Goal: Task Accomplishment & Management: Use online tool/utility

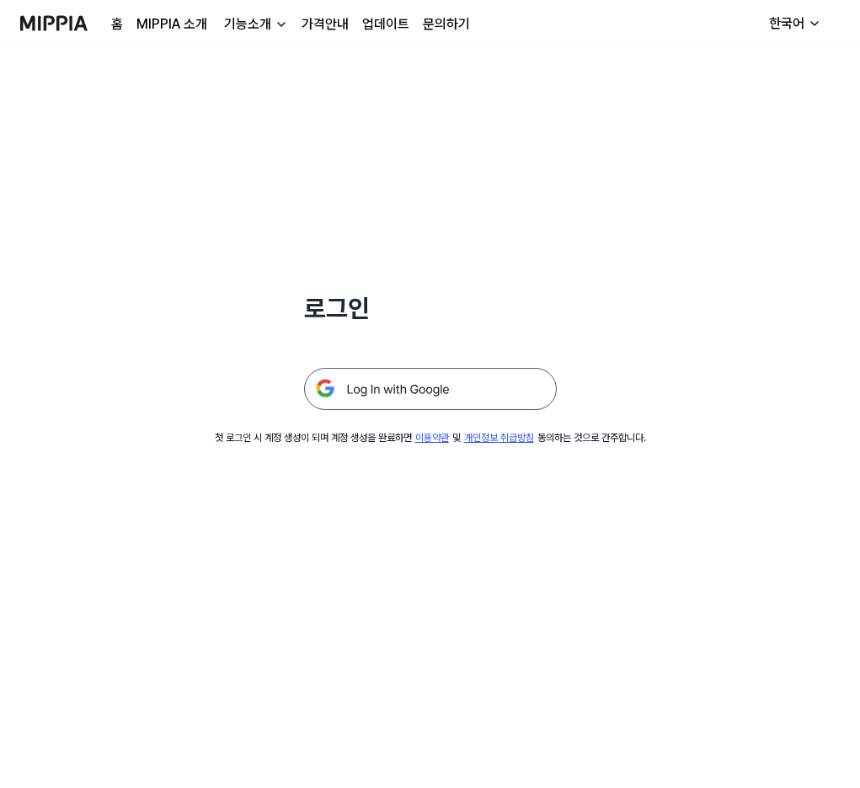
click at [394, 387] on img at bounding box center [430, 389] width 253 height 42
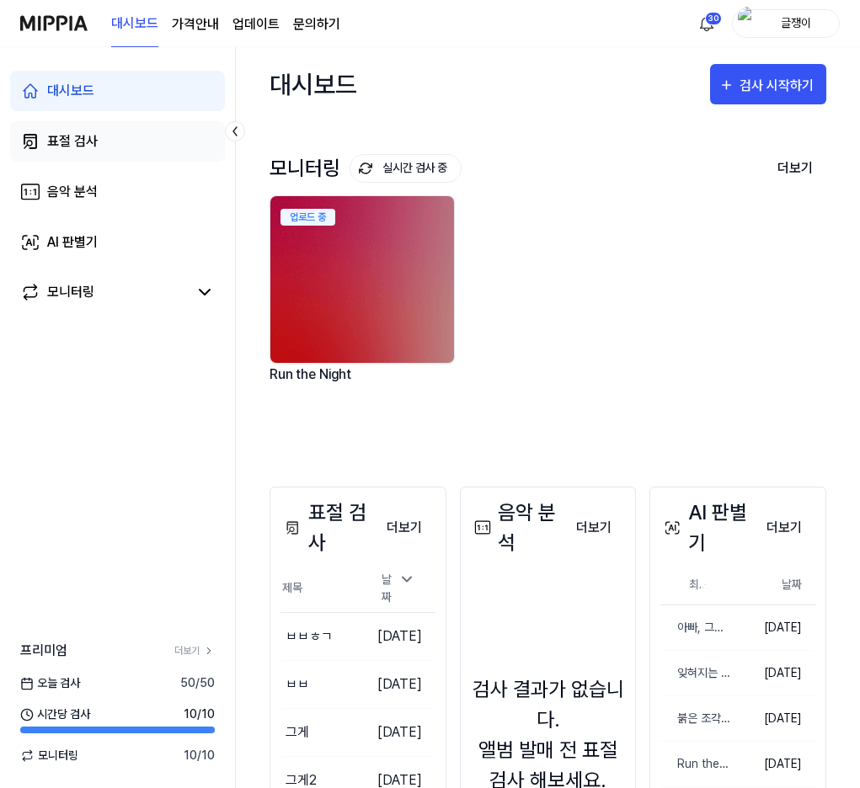
click at [60, 145] on div "표절 검사" at bounding box center [72, 141] width 51 height 20
